Goal: Obtain resource: Obtain resource

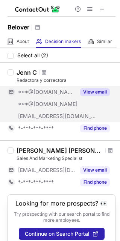
scroll to position [29, 0]
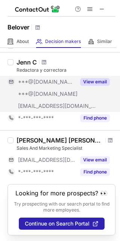
click at [89, 84] on button "View email" at bounding box center [95, 82] width 30 height 8
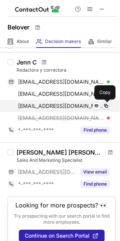
click at [104, 106] on span at bounding box center [106, 106] width 6 height 6
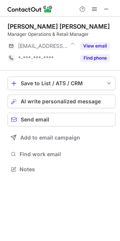
scroll to position [4, 4]
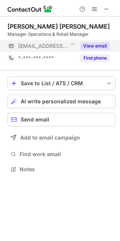
click at [89, 46] on button "View email" at bounding box center [95, 46] width 30 height 8
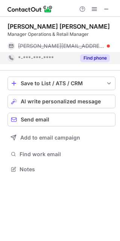
click at [94, 60] on button "Find phone" at bounding box center [95, 58] width 30 height 8
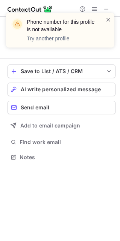
scroll to position [140, 120]
